Goal: Task Accomplishment & Management: Use online tool/utility

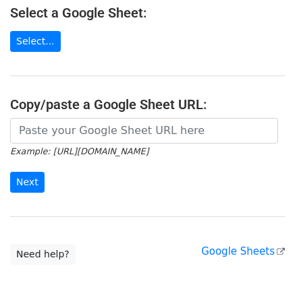
scroll to position [183, 0]
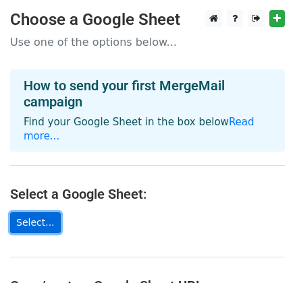
click at [33, 212] on link "Select..." at bounding box center [35, 222] width 51 height 21
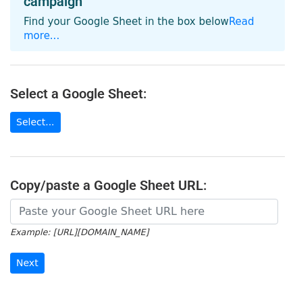
scroll to position [145, 0]
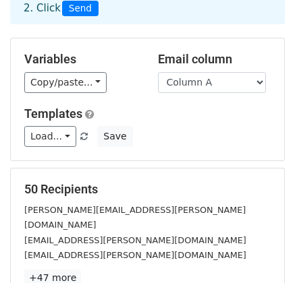
scroll to position [89, 0]
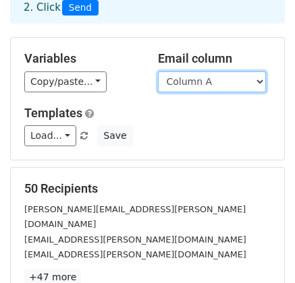
click at [235, 83] on select "Column A" at bounding box center [212, 81] width 108 height 21
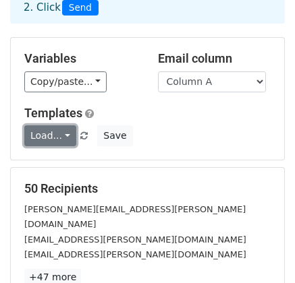
click at [57, 135] on link "Load..." at bounding box center [50, 135] width 52 height 21
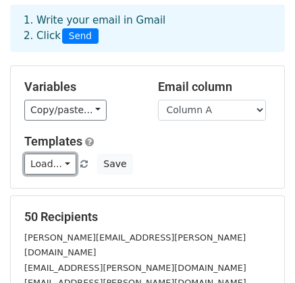
scroll to position [79, 0]
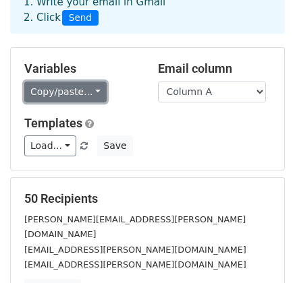
click at [84, 93] on link "Copy/paste..." at bounding box center [65, 92] width 82 height 21
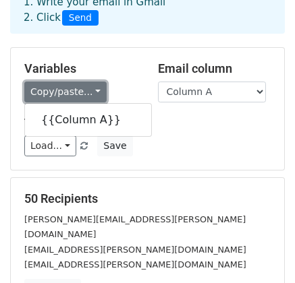
click at [84, 93] on link "Copy/paste..." at bounding box center [65, 92] width 82 height 21
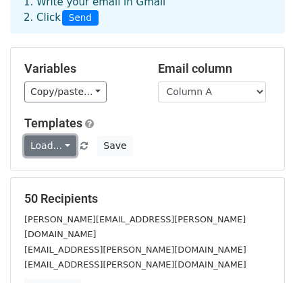
click at [58, 147] on link "Load..." at bounding box center [50, 146] width 52 height 21
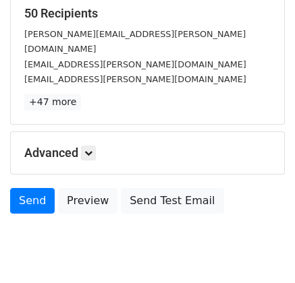
scroll to position [290, 0]
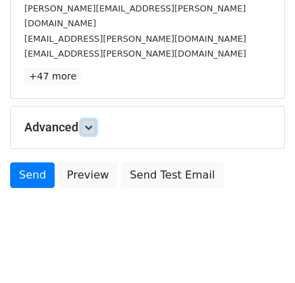
click at [92, 123] on icon at bounding box center [88, 127] width 8 height 8
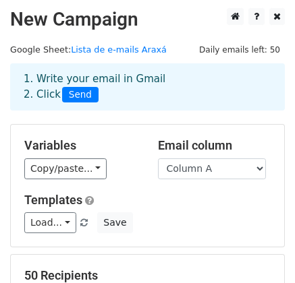
scroll to position [0, 0]
